Goal: Transaction & Acquisition: Book appointment/travel/reservation

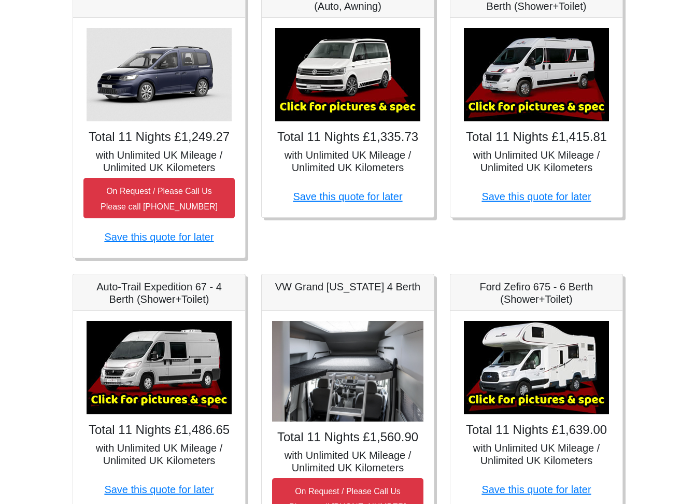
scroll to position [194, 0]
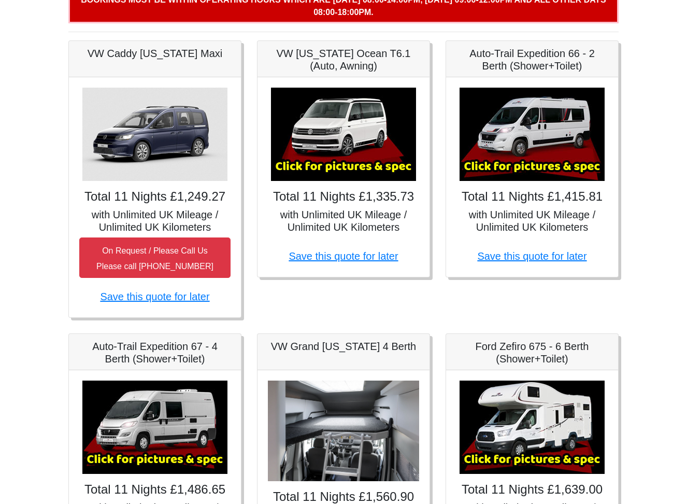
click at [522, 202] on h4 "Total 11 Nights £1,415.81" at bounding box center [532, 196] width 151 height 15
click at [530, 165] on img at bounding box center [532, 134] width 145 height 93
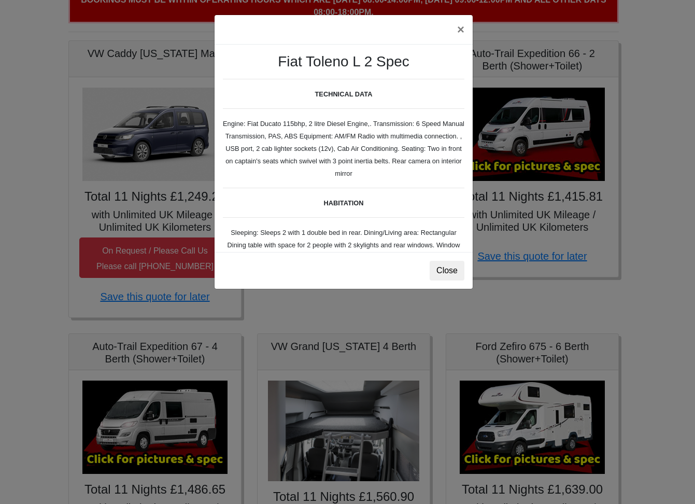
click at [443, 270] on button "Close" at bounding box center [447, 271] width 35 height 20
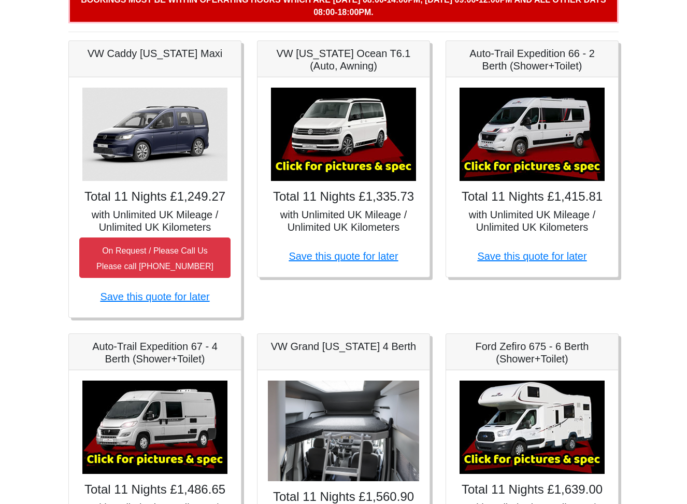
click at [533, 198] on h4 "Total 11 Nights £1,415.81" at bounding box center [532, 196] width 151 height 15
click at [507, 154] on img at bounding box center [532, 134] width 145 height 93
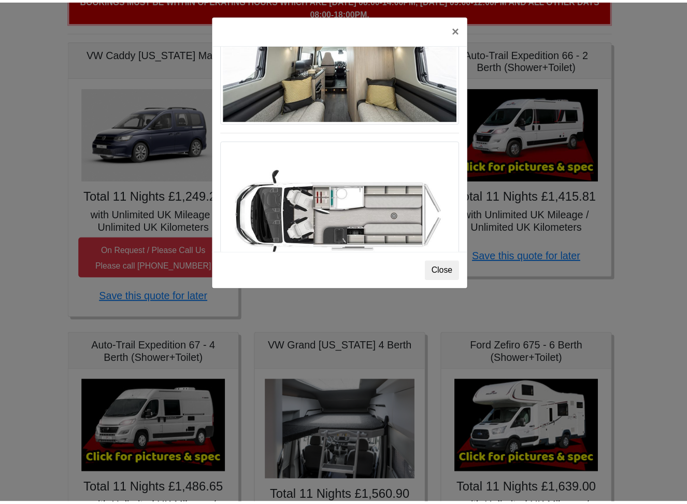
scroll to position [582, 0]
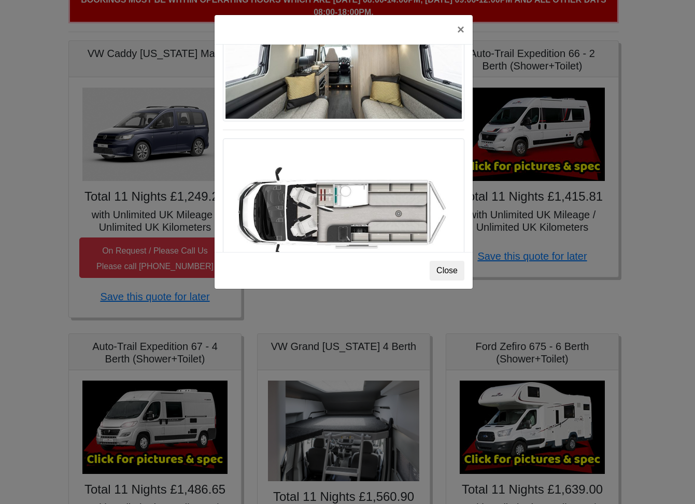
click at [441, 272] on button "Close" at bounding box center [447, 271] width 35 height 20
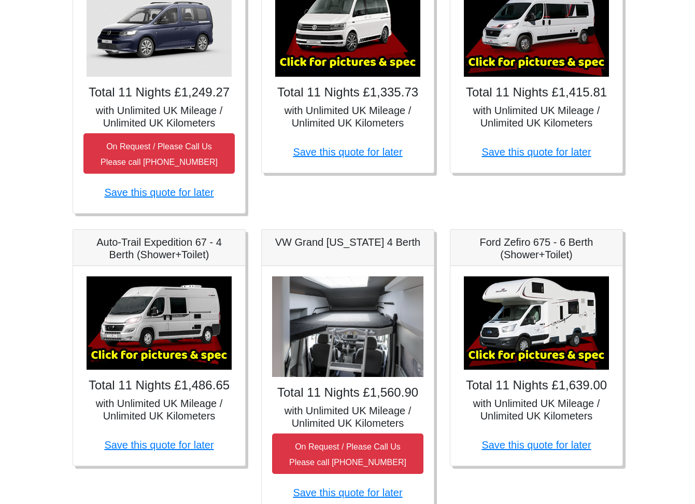
scroll to position [421, 0]
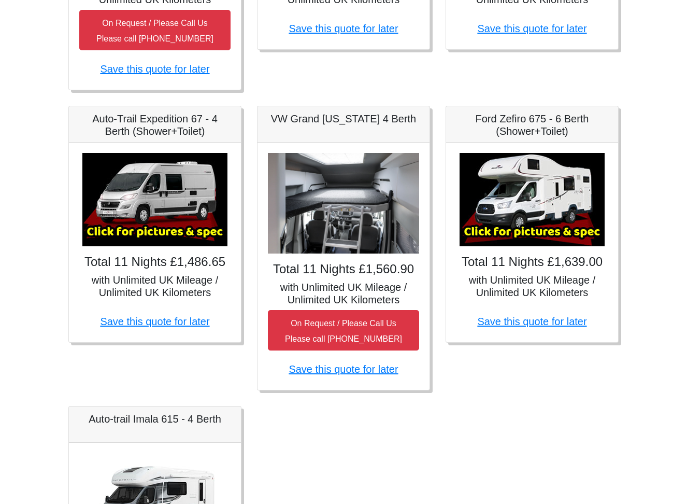
click at [174, 233] on img at bounding box center [154, 199] width 145 height 93
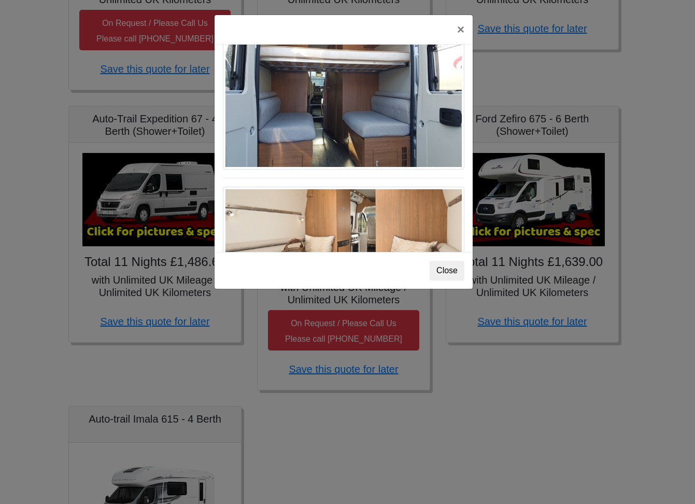
scroll to position [1050, 0]
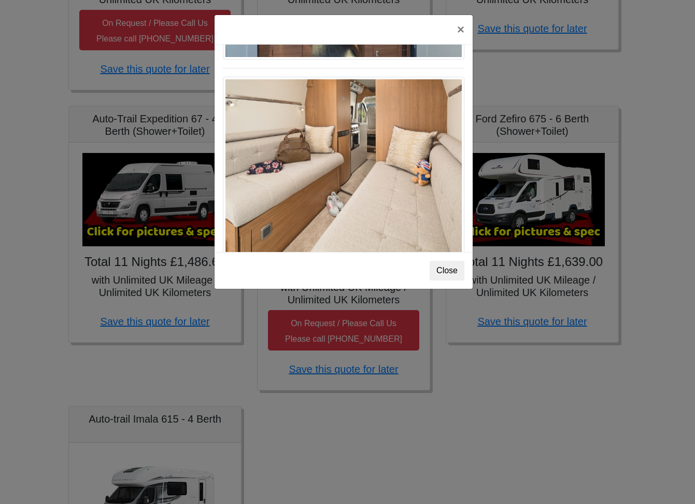
click at [502, 358] on div "× Auto-trail Tribute 669 Spec TECHNICAL DATA Engine: Fiat Ducato 115bhp, 2 litr…" at bounding box center [347, 252] width 695 height 504
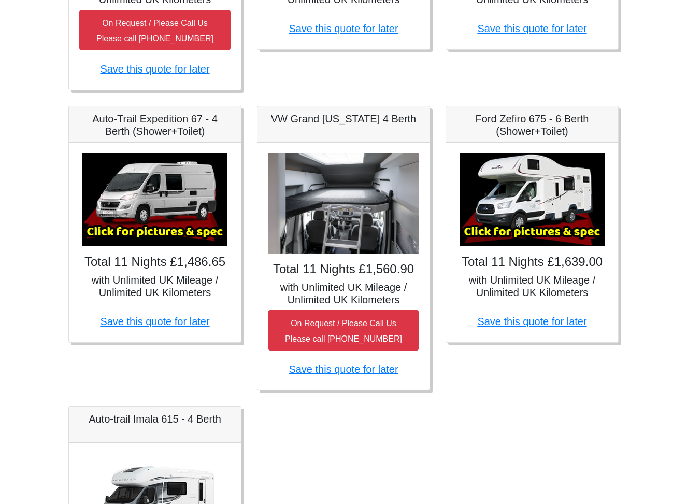
click at [523, 231] on img at bounding box center [532, 199] width 145 height 93
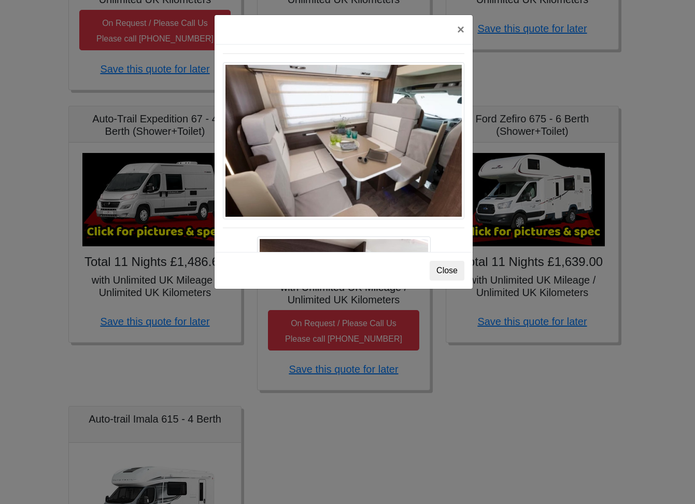
scroll to position [488, 0]
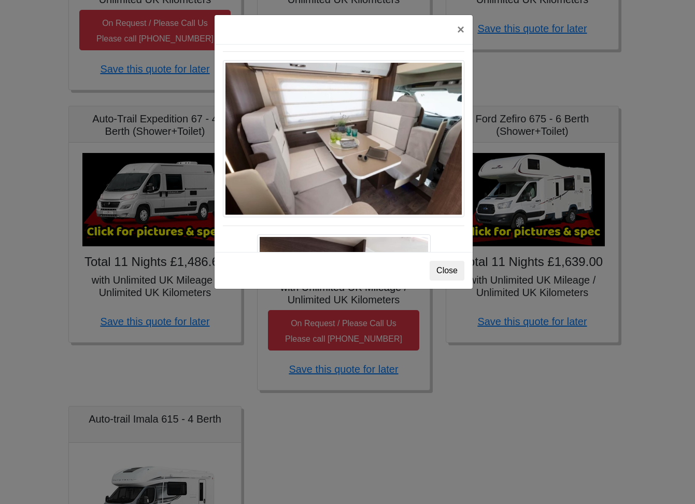
click at [407, 176] on img at bounding box center [344, 139] width 242 height 158
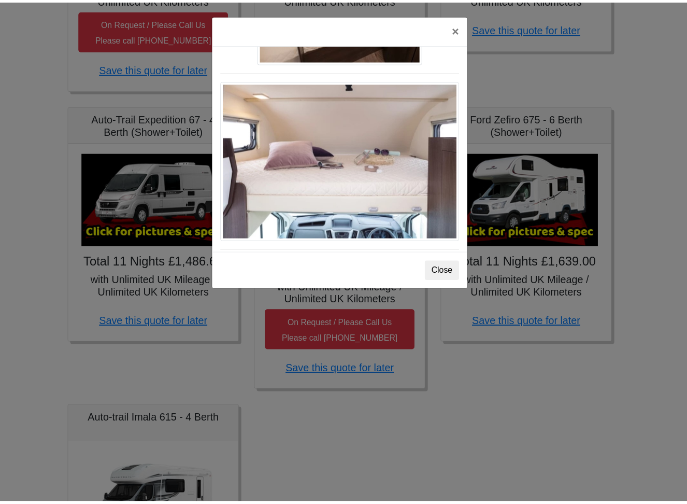
scroll to position [1518, 0]
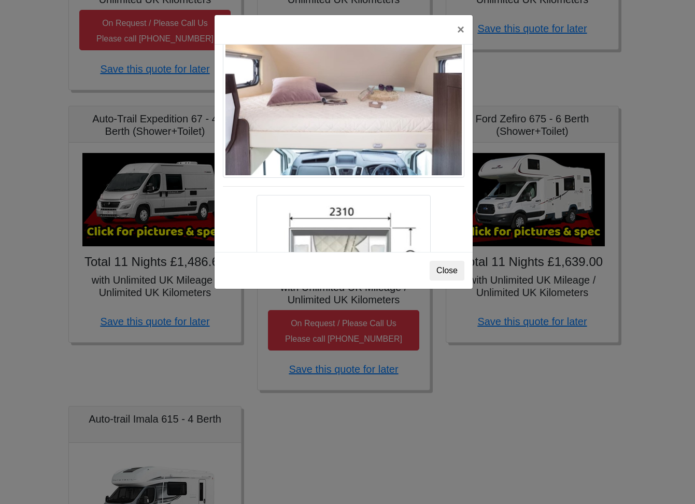
click at [532, 379] on div "× Ford Zefiro 675 Spec TECHNICAL DATA Engine: 2300cc, JTD, 130bhp. Diesel Trans…" at bounding box center [347, 252] width 695 height 504
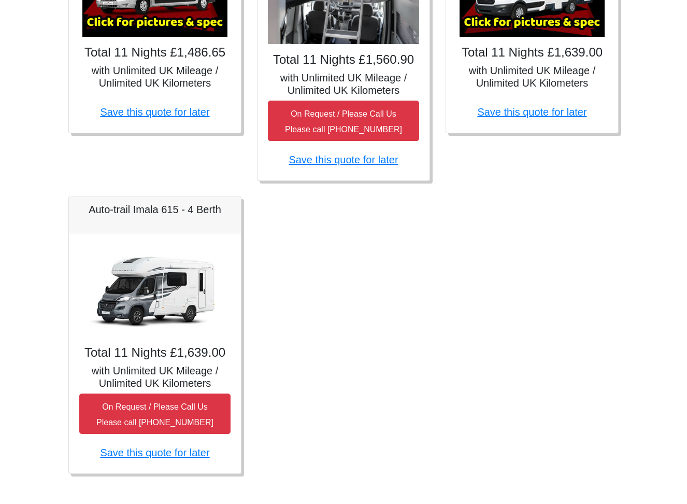
scroll to position [640, 0]
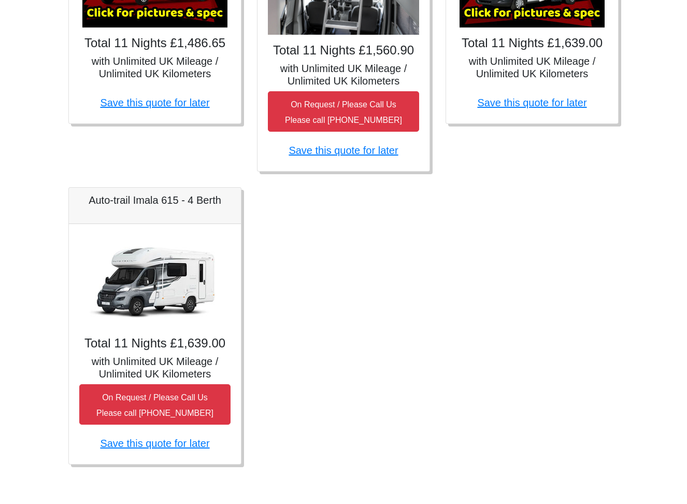
click at [162, 285] on img at bounding box center [154, 280] width 145 height 93
click at [159, 357] on h5 "with Unlimited UK Mileage / Unlimited UK Kilometers" at bounding box center [154, 367] width 151 height 25
click at [186, 305] on img at bounding box center [154, 280] width 145 height 93
